Goal: Task Accomplishment & Management: Use online tool/utility

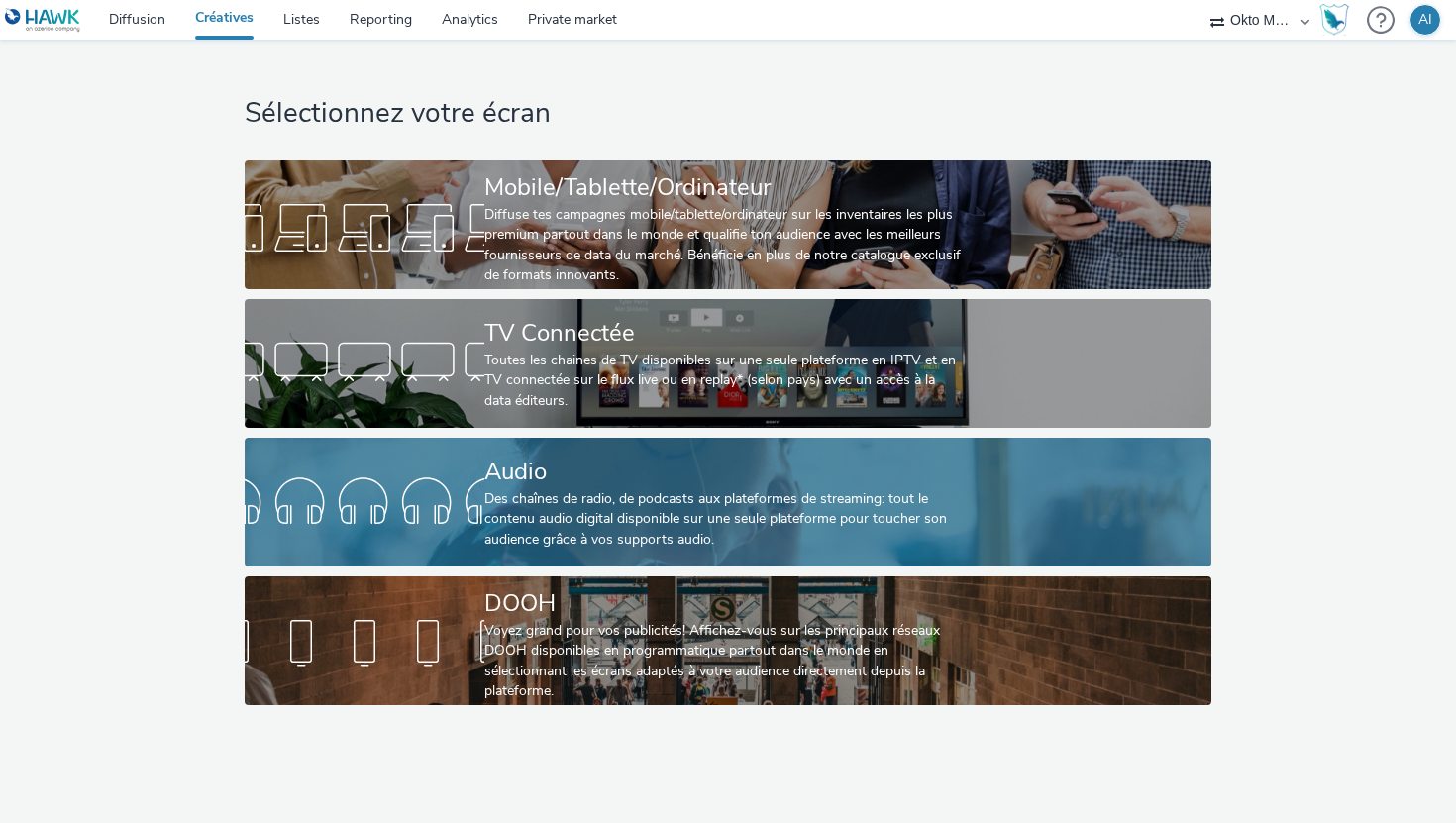
click at [627, 501] on div "Des chaînes de radio, de podcasts aux plateformes de streaming: tout le contenu…" at bounding box center [724, 519] width 479 height 61
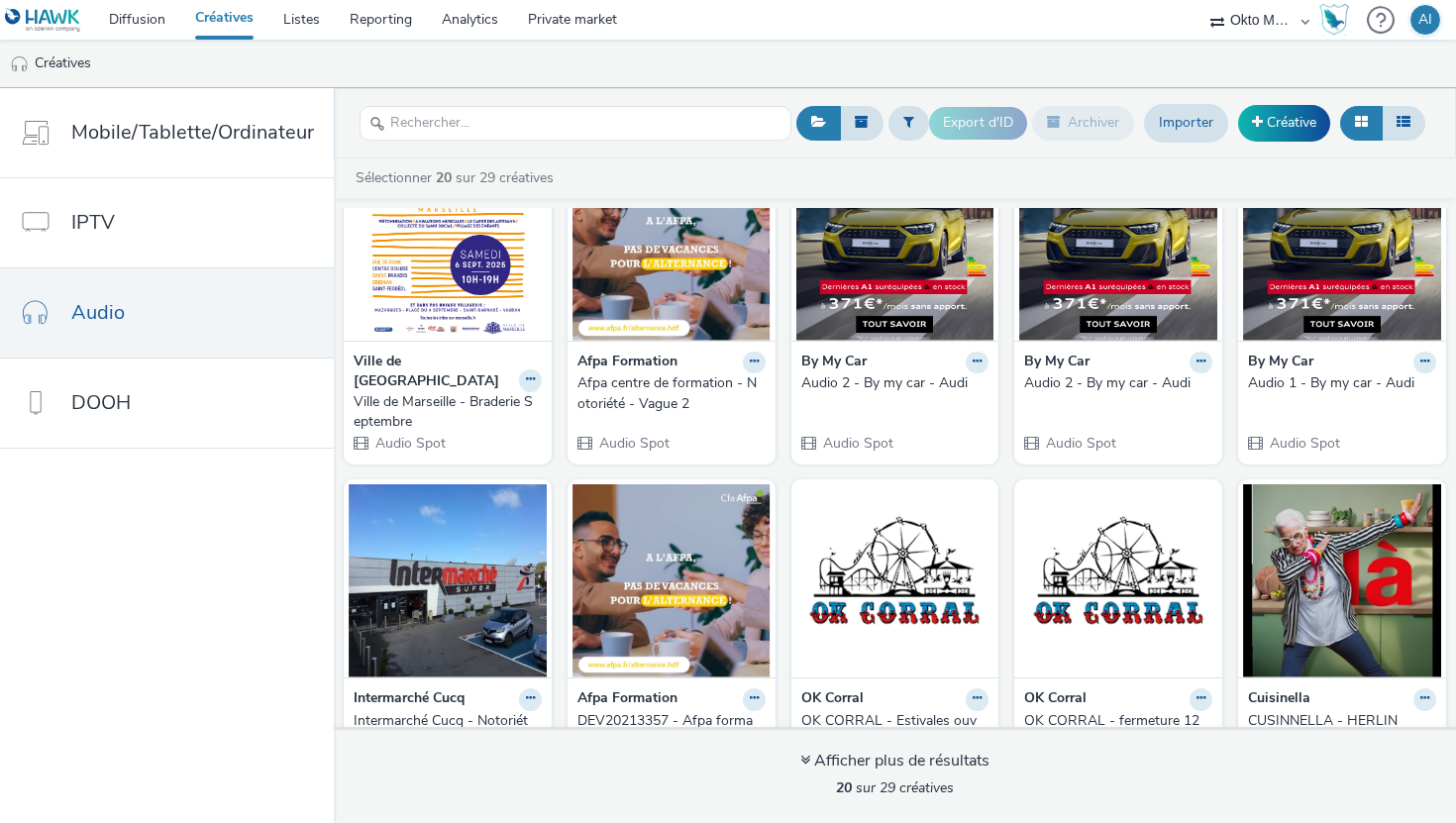
scroll to position [474, 0]
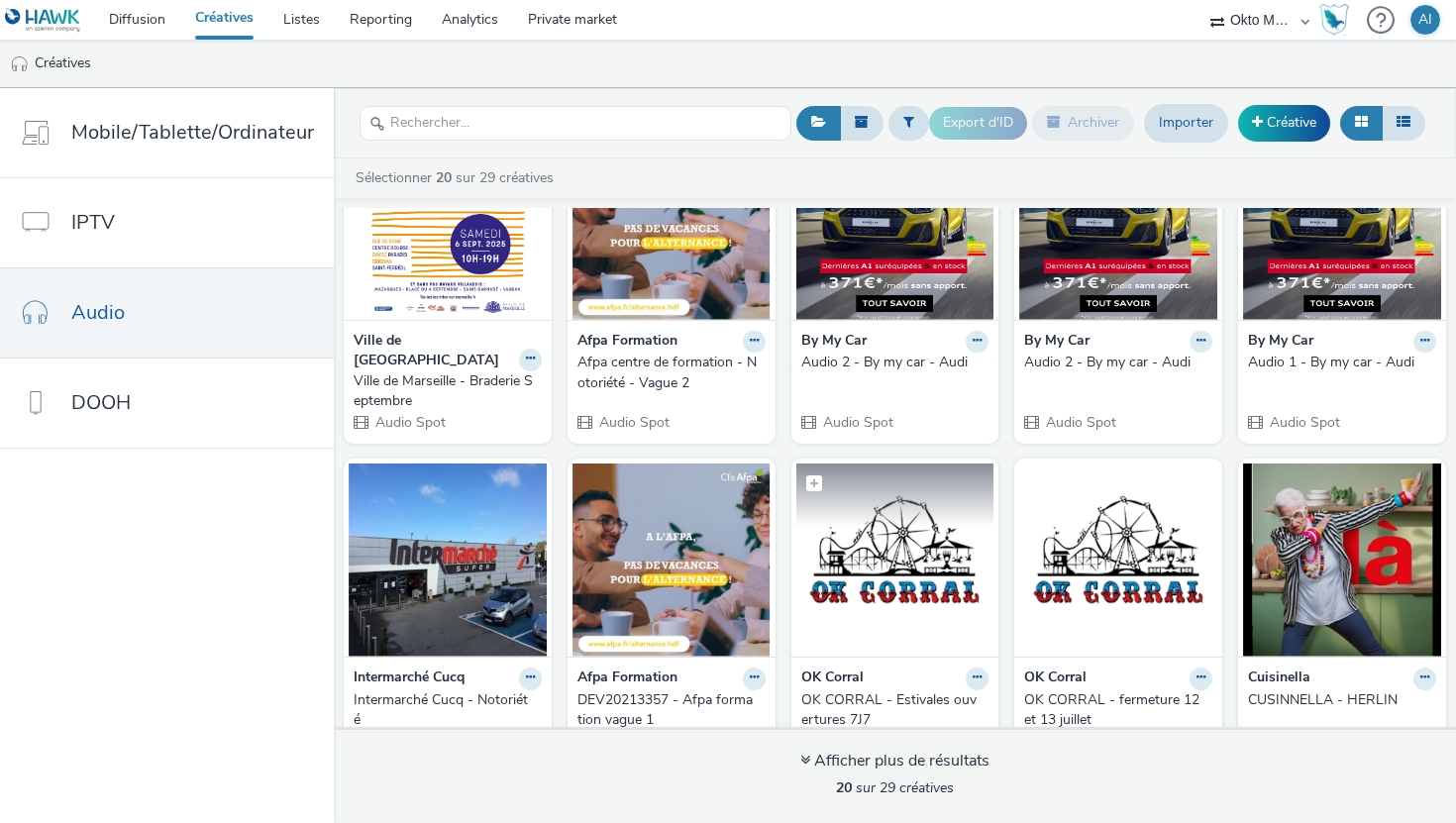
click at [878, 532] on img at bounding box center [895, 560] width 198 height 193
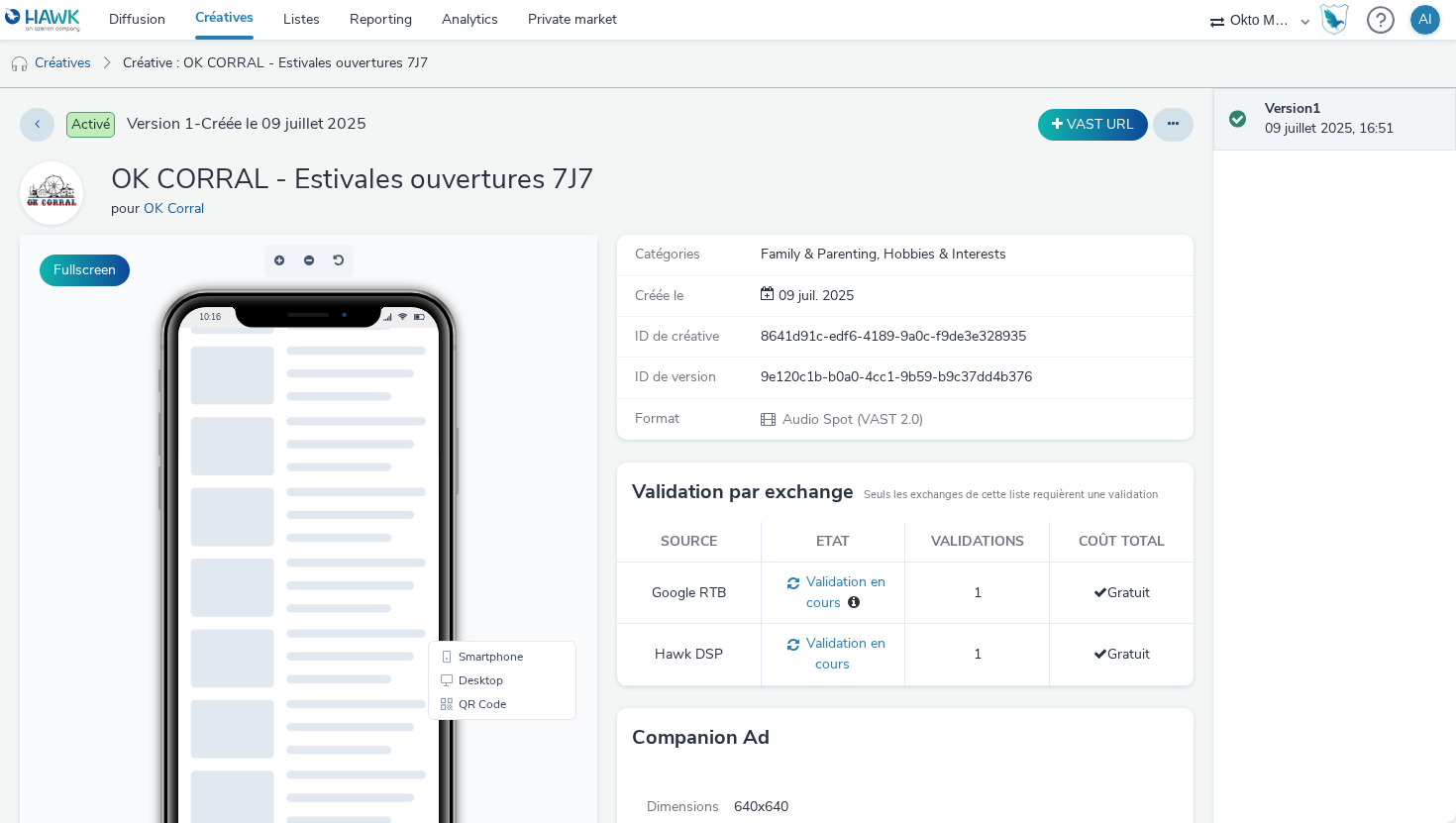
scroll to position [89, 0]
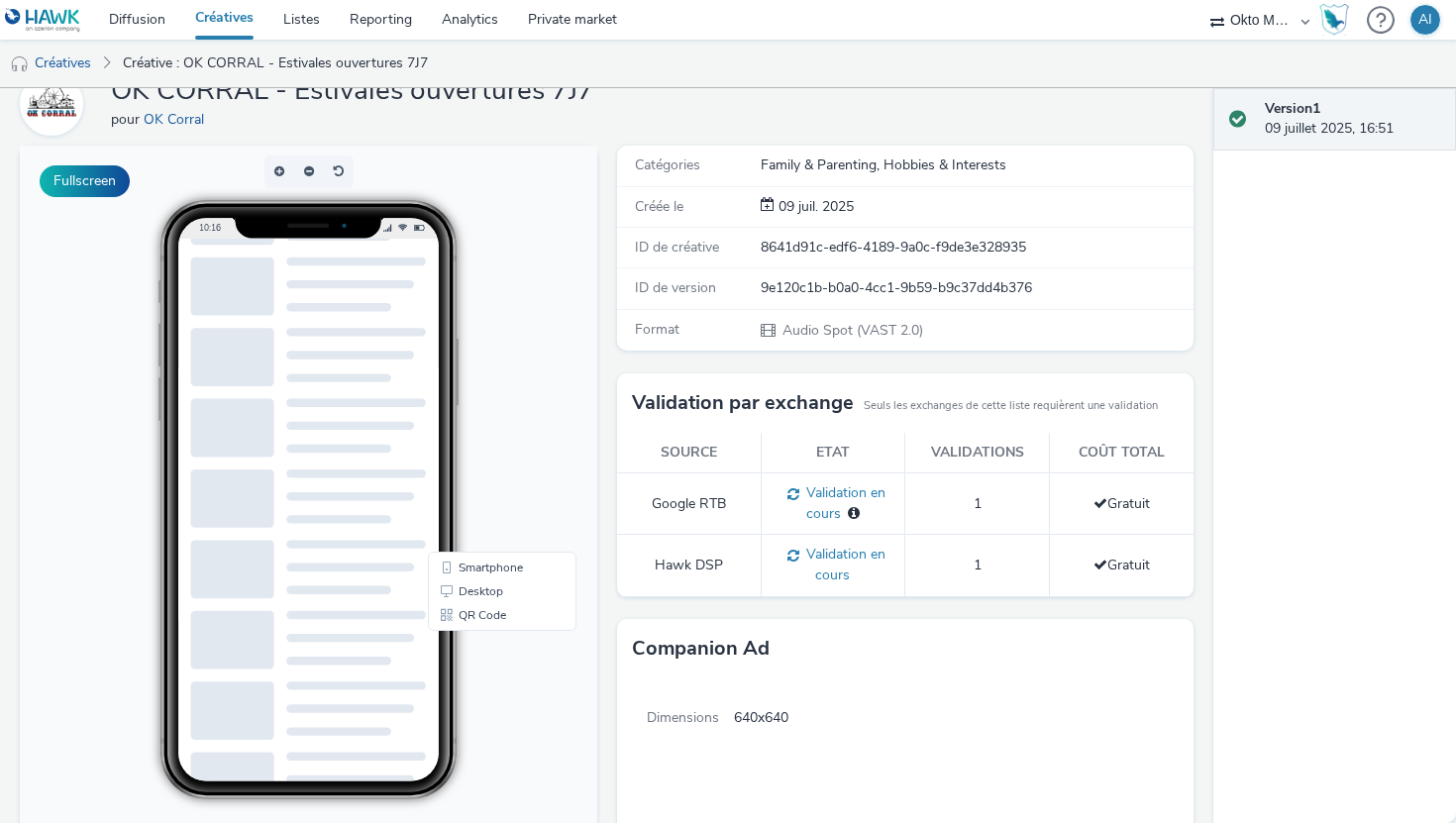
click at [234, 347] on div at bounding box center [232, 357] width 83 height 59
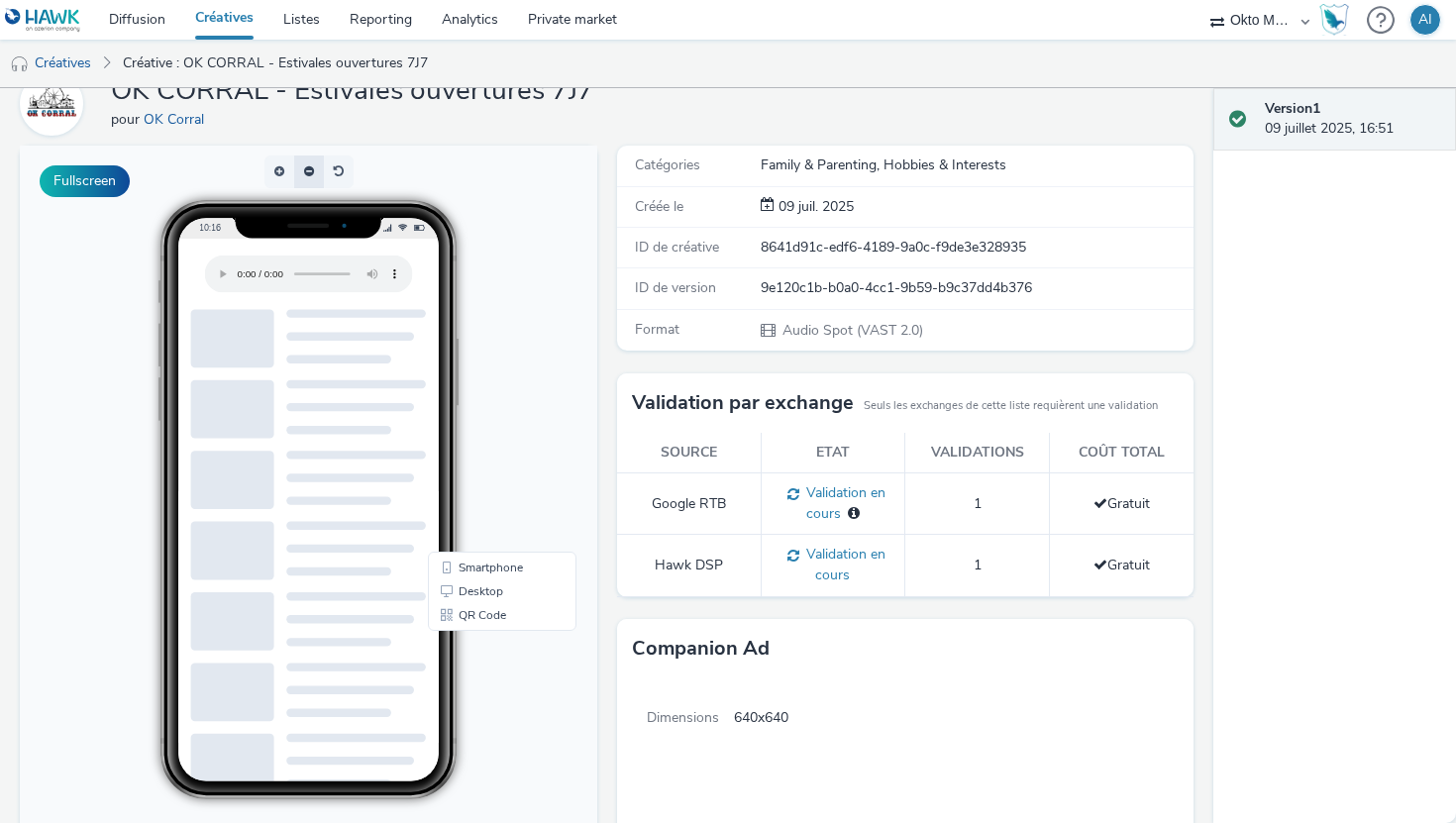
scroll to position [0, 0]
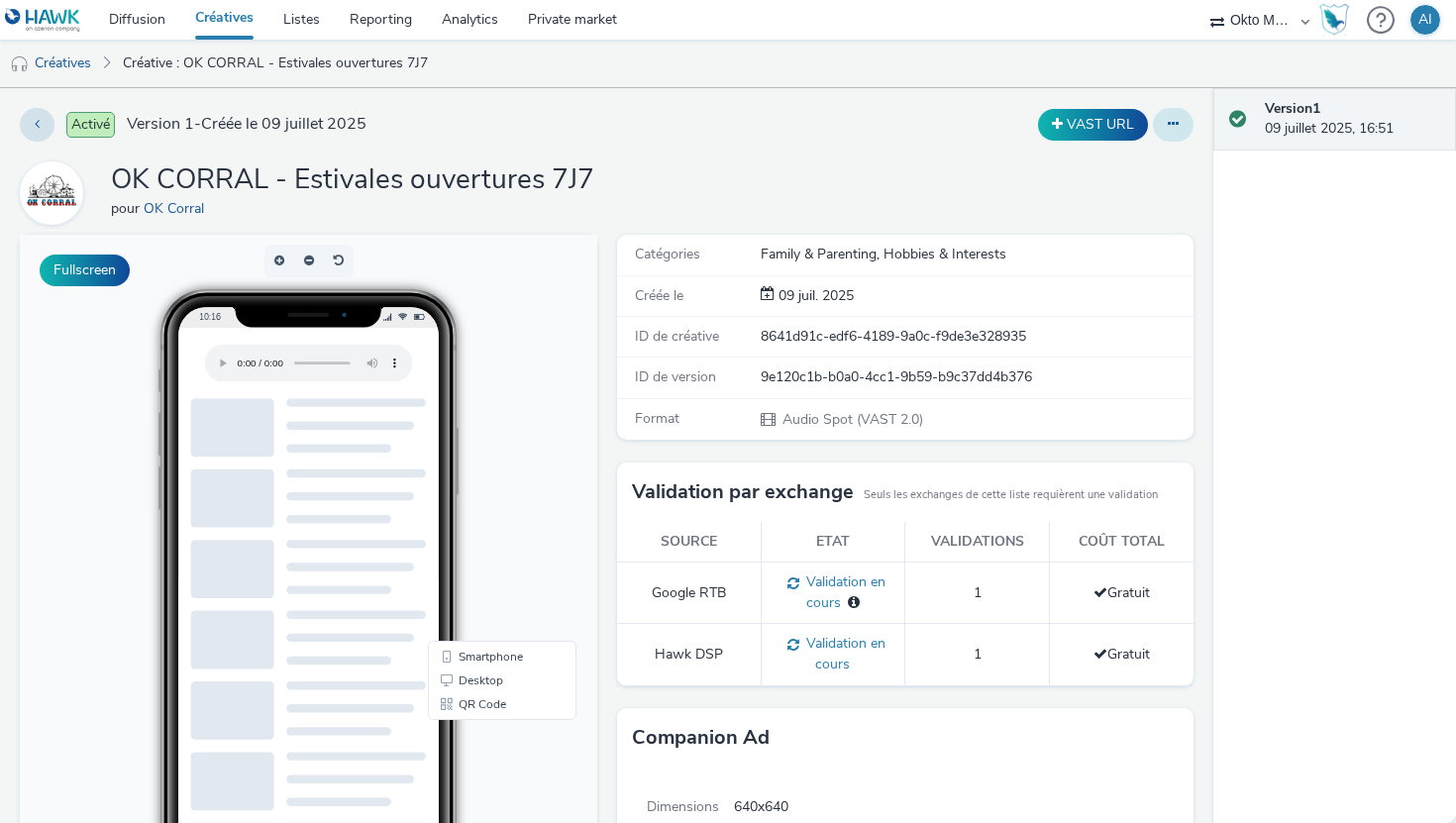
click at [1153, 120] on button at bounding box center [1173, 125] width 41 height 34
click at [1095, 170] on link "Modifier" at bounding box center [1118, 164] width 148 height 40
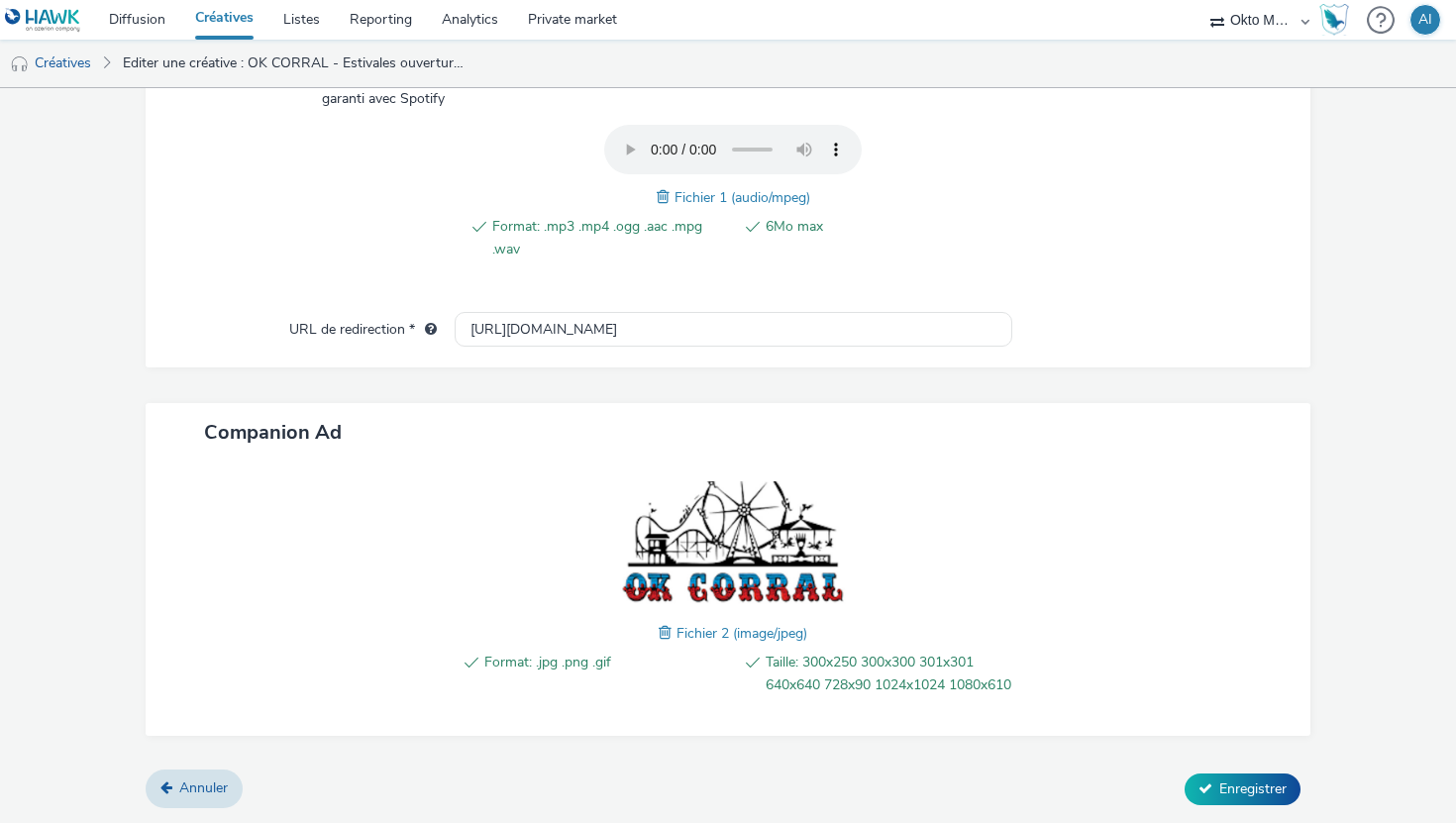
scroll to position [698, 0]
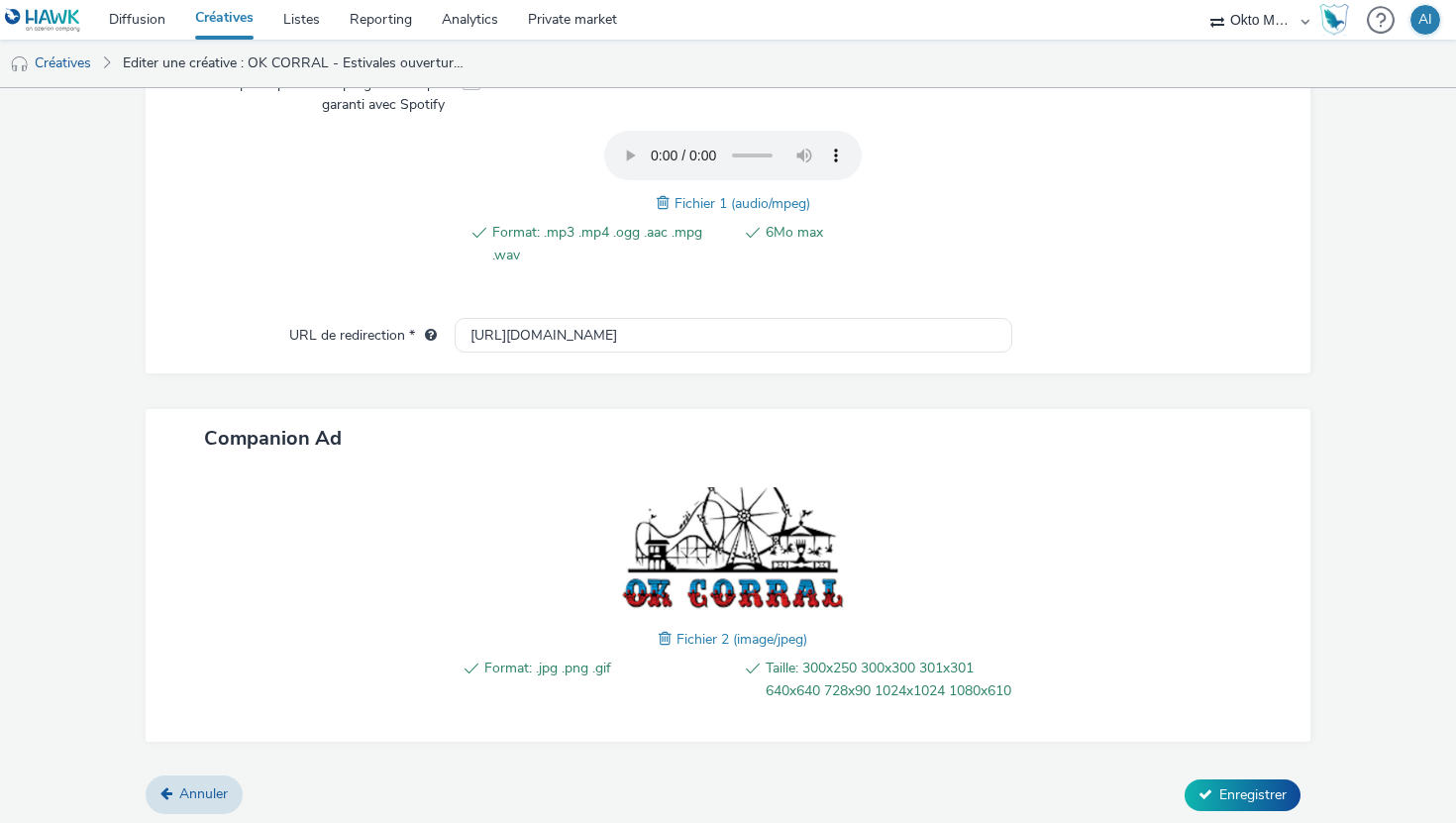
click at [737, 523] on img at bounding box center [732, 551] width 257 height 129
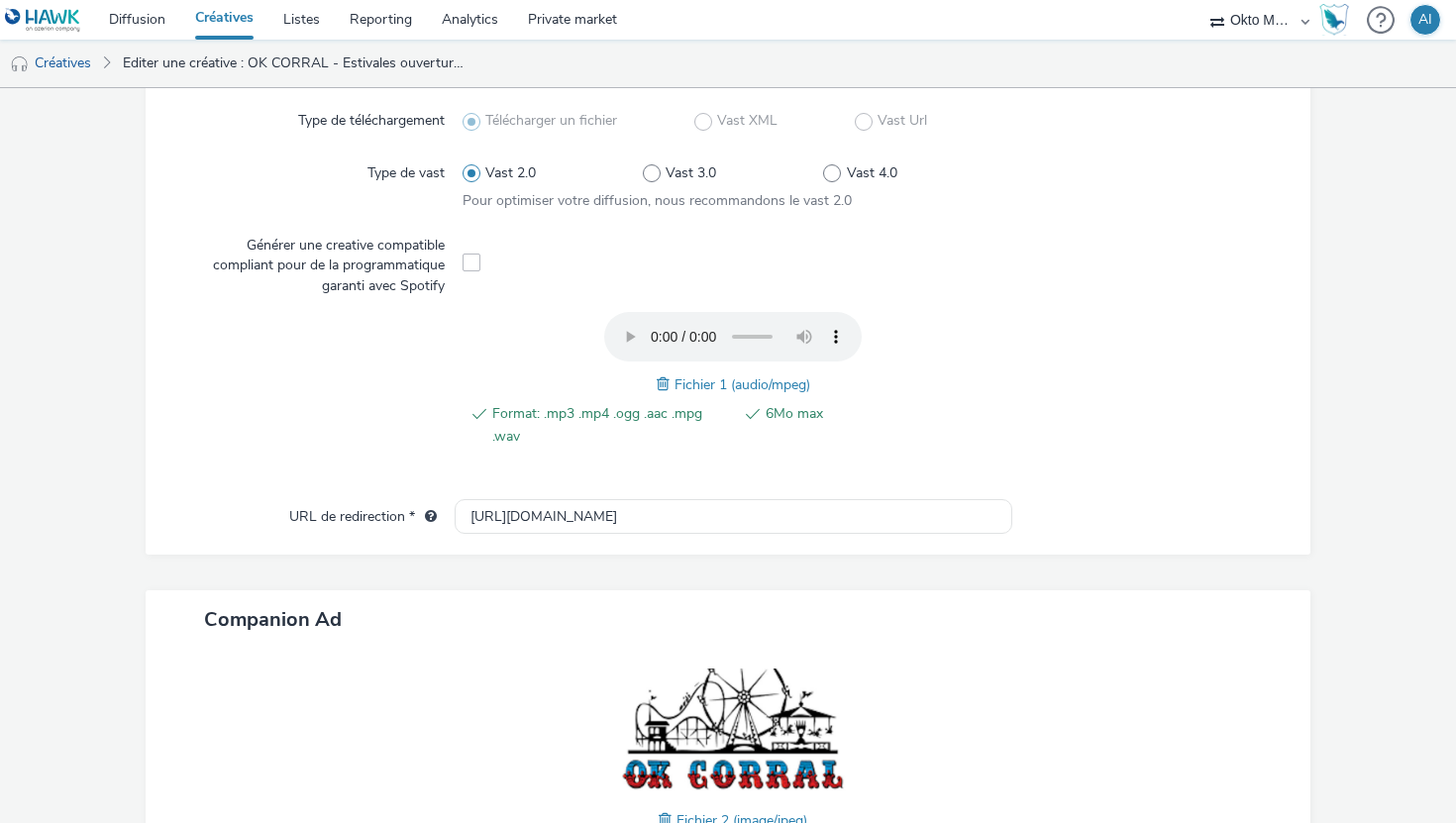
scroll to position [14, 0]
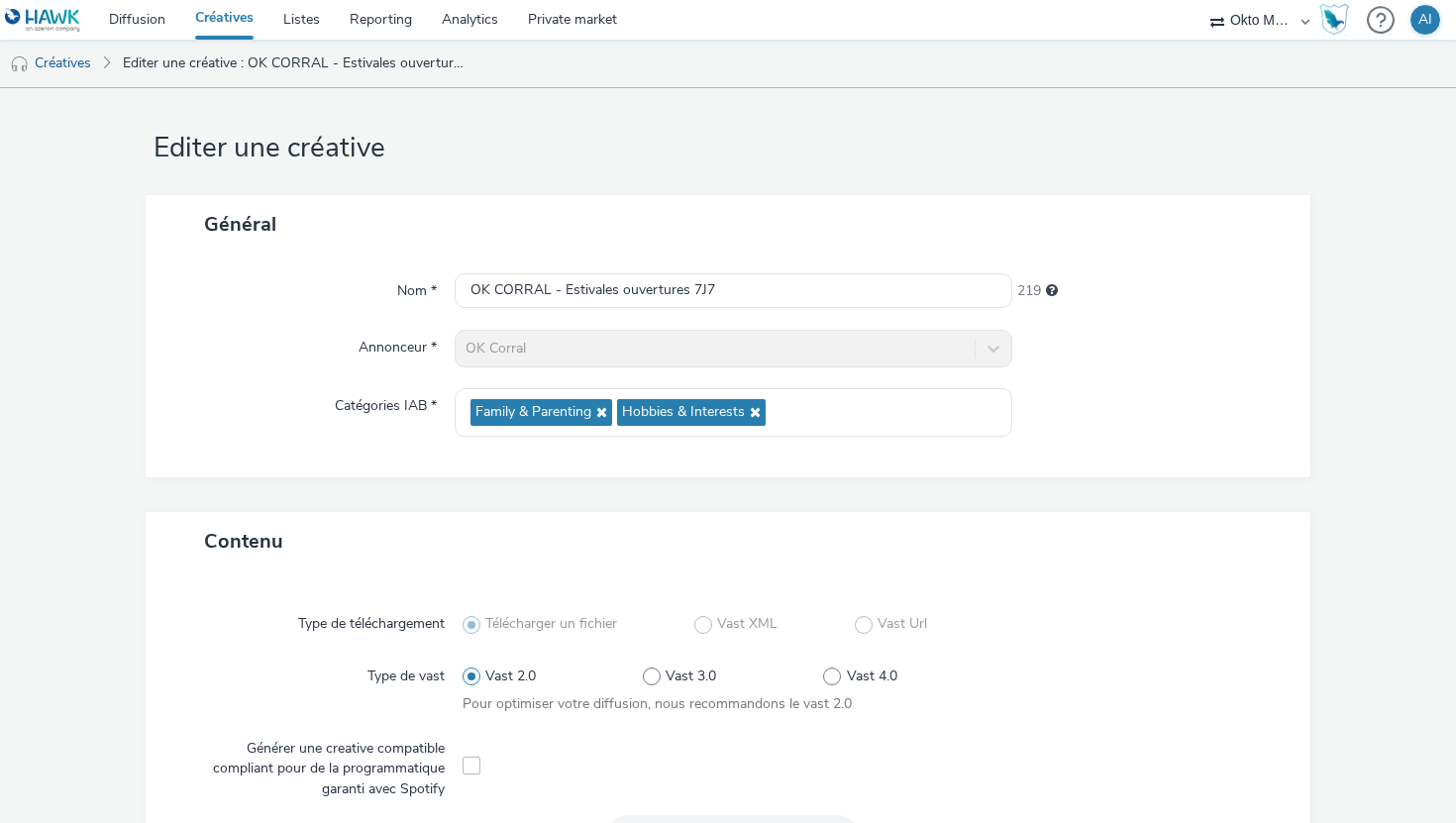
click at [744, 264] on div "Nom * OK CORRAL - Estivales ouvertures 7J7 219 Annonceur * OK Corral Catégories…" at bounding box center [728, 365] width 1165 height 224
drag, startPoint x: 732, startPoint y: 283, endPoint x: 557, endPoint y: 292, distance: 175.2
click at [557, 292] on input "OK CORRAL - Estivales ouvertures 7J7" at bounding box center [732, 290] width 557 height 35
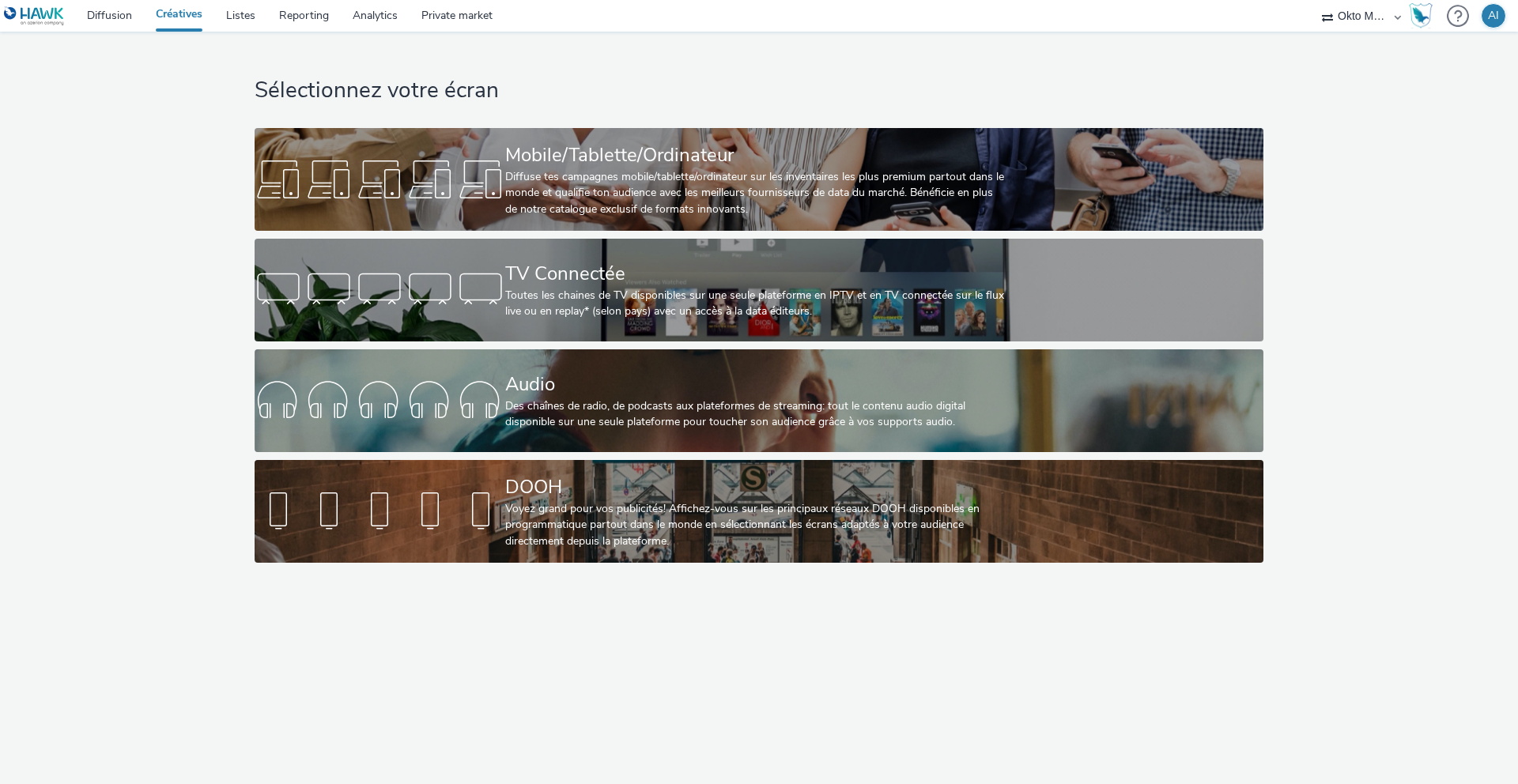
click at [60, 17] on img at bounding box center [34, 16] width 61 height 20
